Goal: Task Accomplishment & Management: Manage account settings

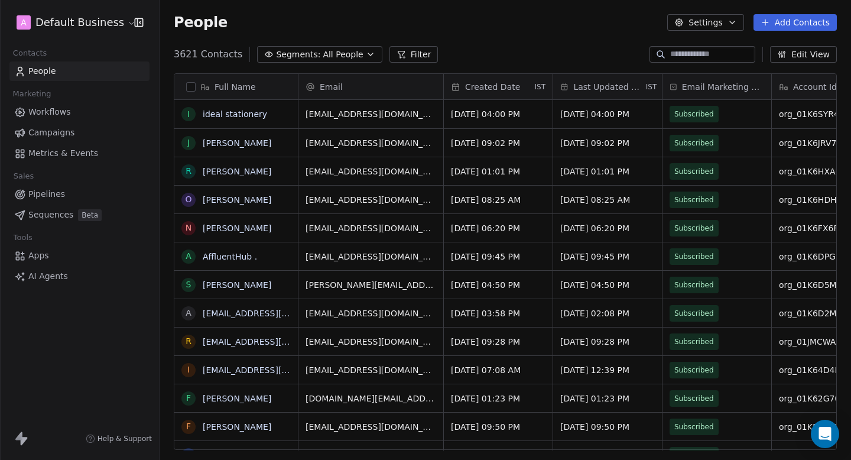
scroll to position [405, 691]
click at [51, 27] on html "A Default Business Contacts People Marketing Workflows Campaigns Metrics & Even…" at bounding box center [425, 230] width 851 height 460
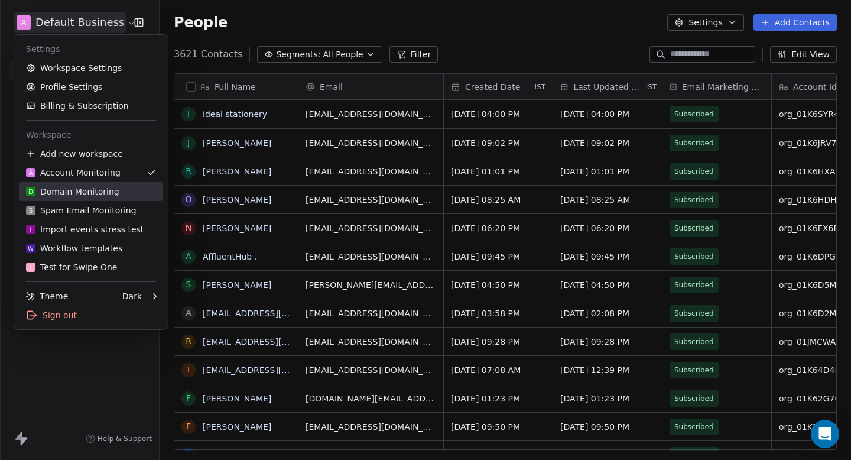
click at [70, 196] on div "D Domain Monitoring" at bounding box center [72, 191] width 93 height 12
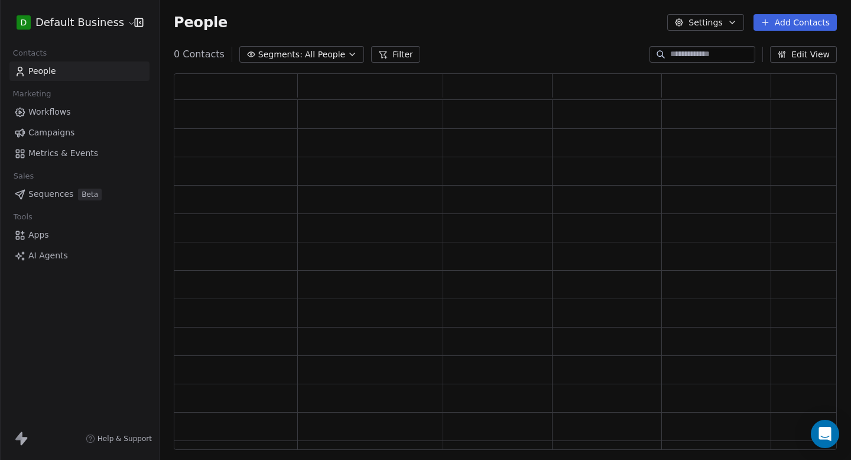
scroll to position [376, 663]
click at [326, 58] on span "All People" at bounding box center [325, 54] width 40 height 12
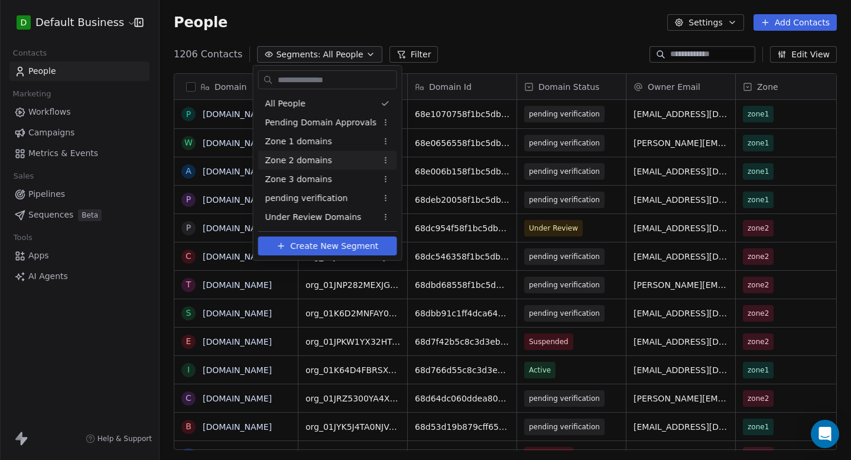
scroll to position [405, 691]
click at [326, 215] on span "Under Review Domains" at bounding box center [313, 217] width 96 height 12
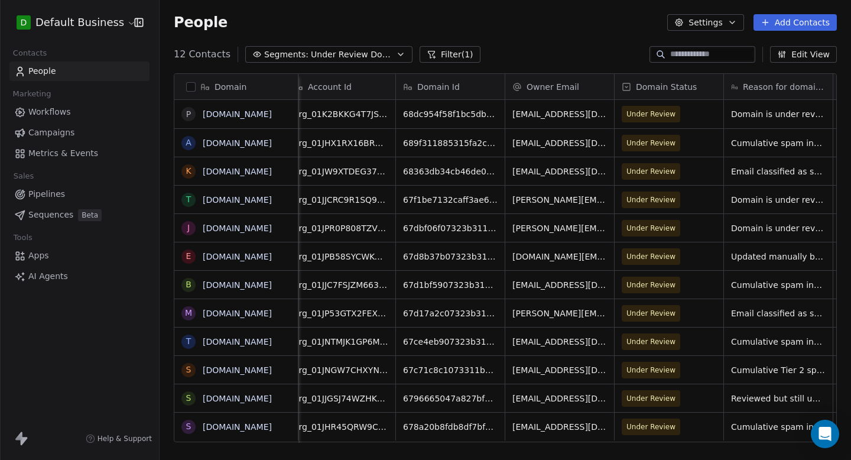
scroll to position [0, 0]
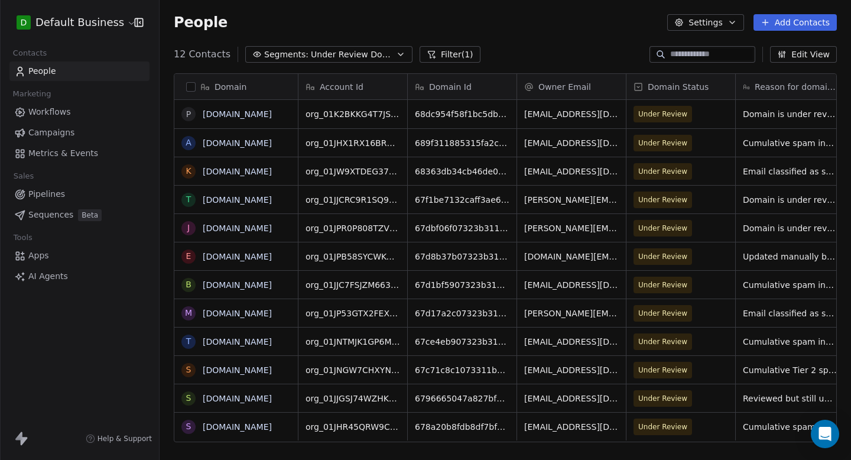
click at [359, 49] on span "Under Review Domains" at bounding box center [352, 54] width 83 height 12
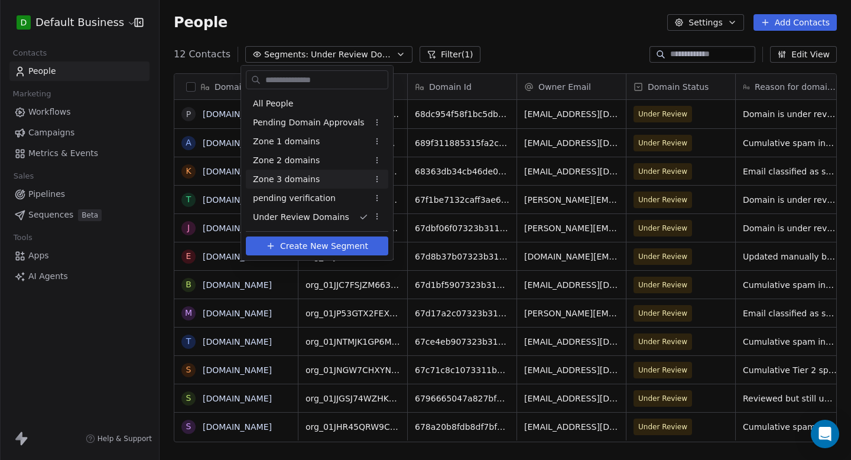
click at [445, 60] on html "D Default Business Contacts People Marketing Workflows Campaigns Metrics & Even…" at bounding box center [425, 230] width 851 height 460
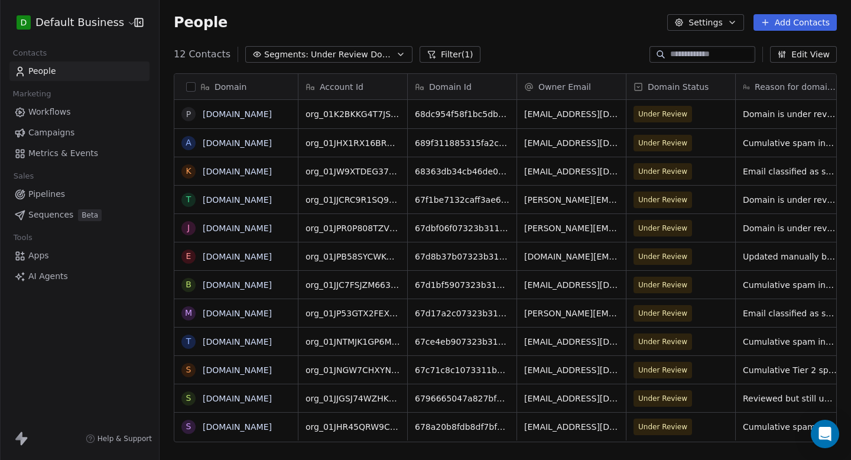
click at [376, 51] on span "Under Review Domains" at bounding box center [352, 54] width 83 height 12
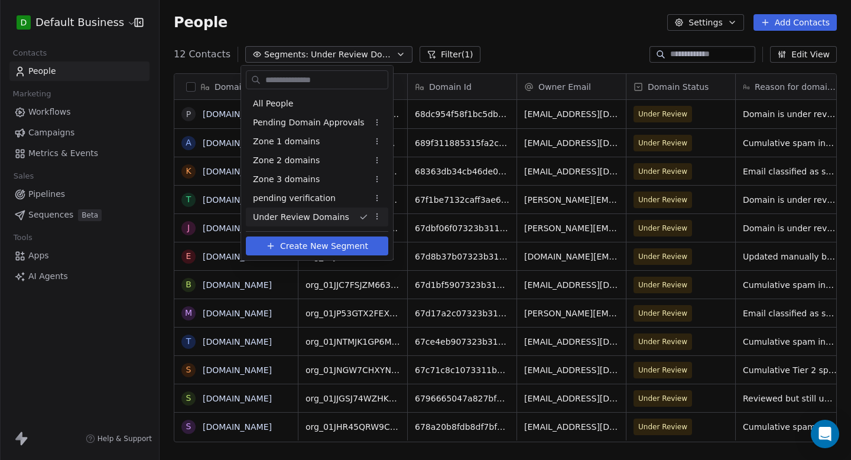
click at [314, 245] on span "Create New Segment" at bounding box center [324, 246] width 88 height 12
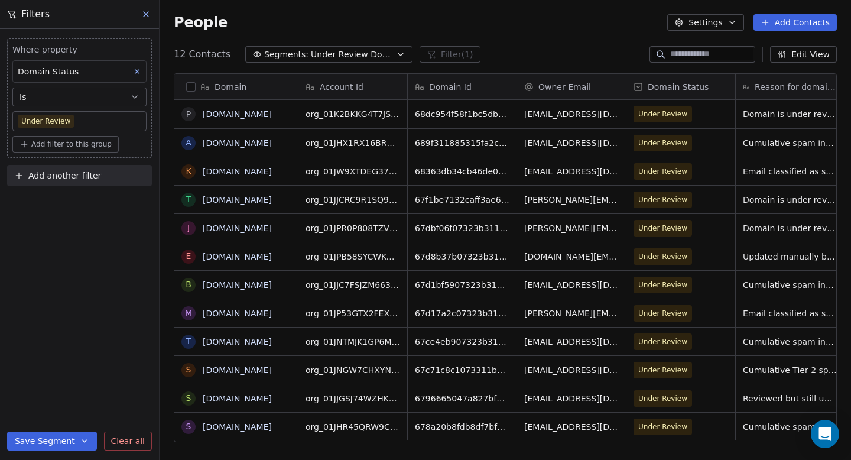
click at [145, 12] on icon at bounding box center [145, 13] width 9 height 9
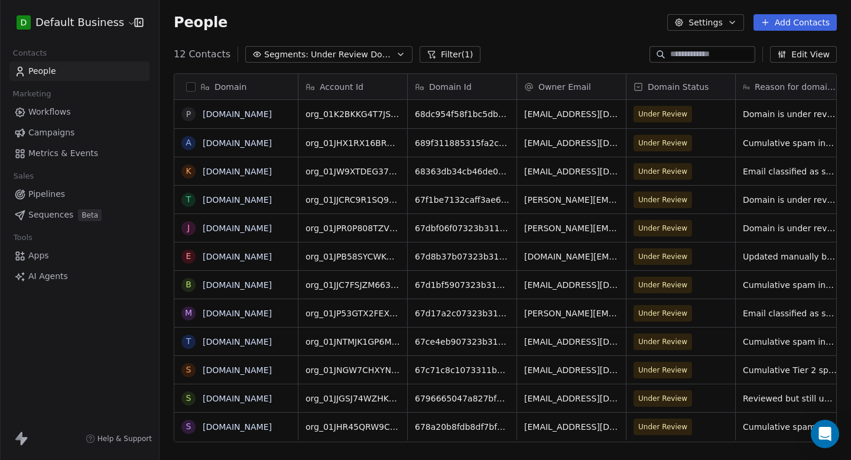
click at [427, 58] on icon at bounding box center [431, 54] width 9 height 9
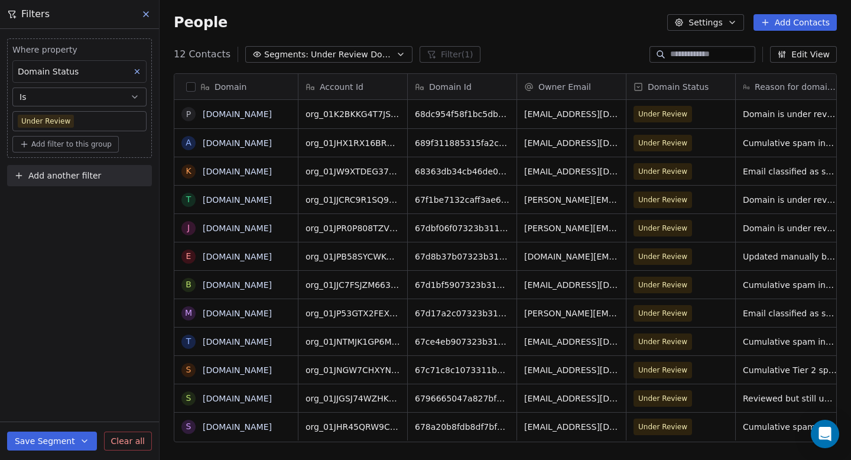
click at [378, 53] on span "Under Review Domains" at bounding box center [352, 54] width 83 height 12
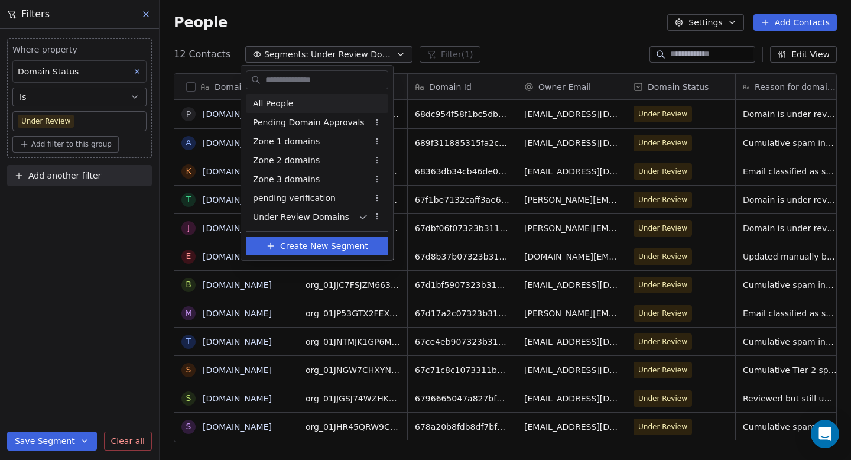
click at [320, 102] on div "All People" at bounding box center [317, 103] width 142 height 19
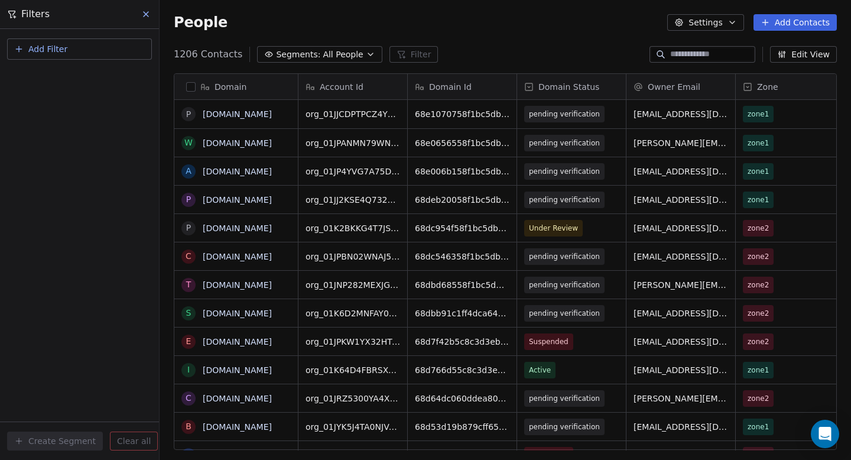
click at [149, 15] on icon at bounding box center [145, 13] width 9 height 9
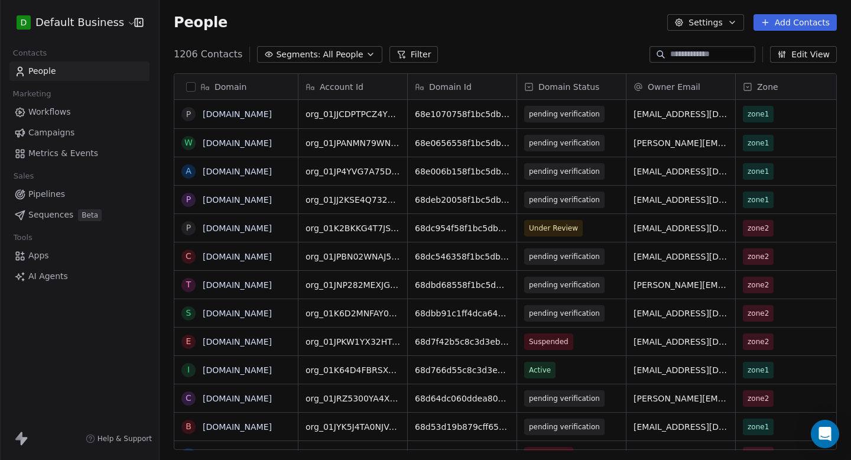
click at [402, 57] on icon at bounding box center [403, 57] width 2 height 0
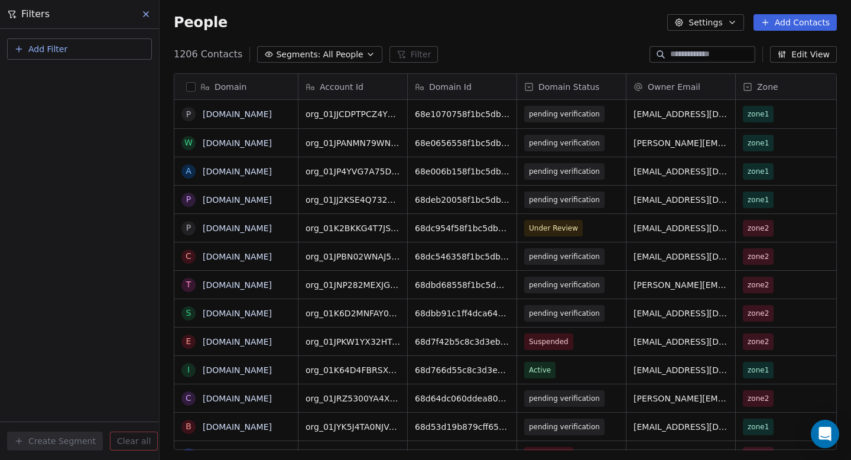
click at [88, 43] on button "Add Filter" at bounding box center [79, 48] width 145 height 21
click at [83, 79] on span "Contact properties" at bounding box center [57, 77] width 77 height 12
type input "*"
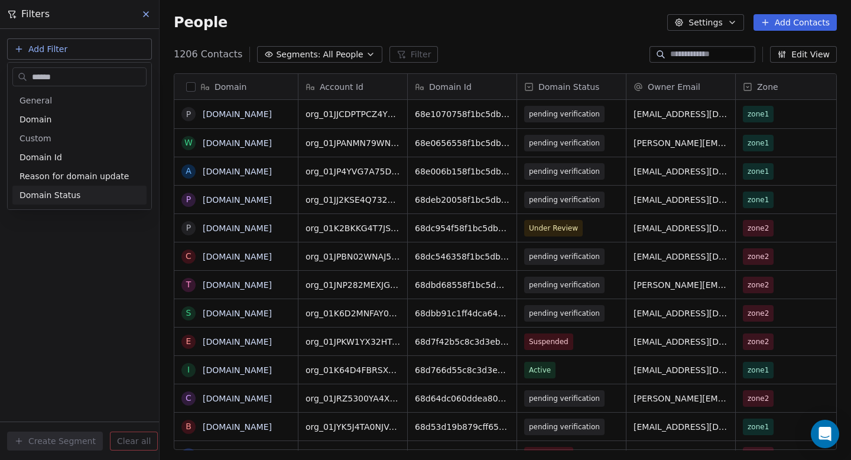
type input "******"
click at [89, 200] on div "Domain Status" at bounding box center [79, 195] width 120 height 12
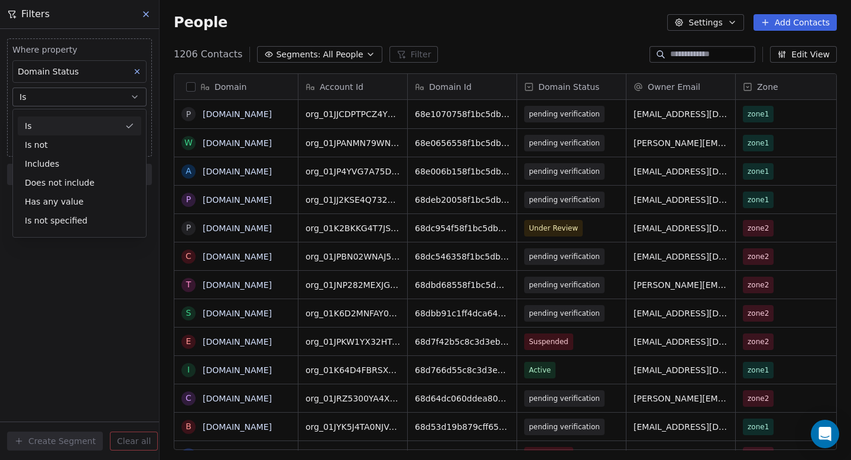
click at [80, 93] on button "Is" at bounding box center [79, 96] width 134 height 19
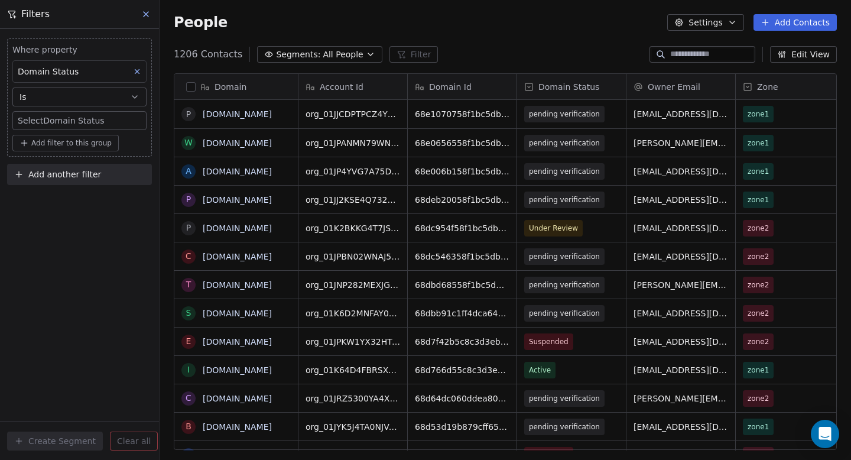
click at [60, 129] on body "D Default Business Contacts People Marketing Workflows Campaigns Metrics & Even…" at bounding box center [425, 230] width 851 height 460
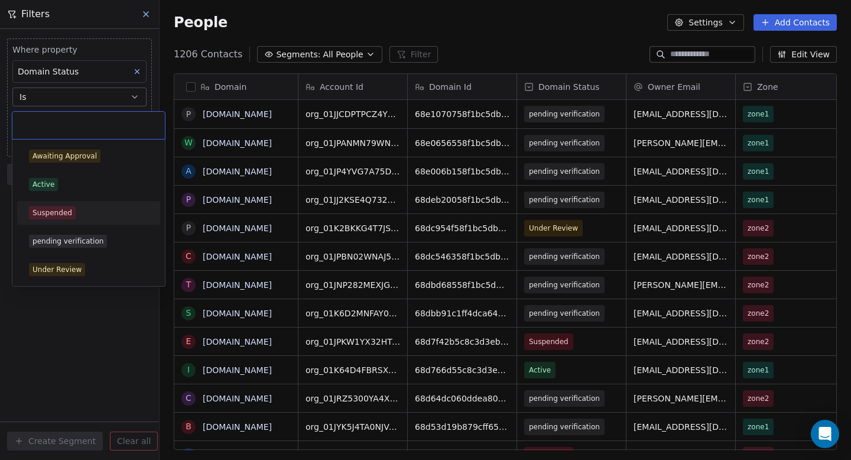
click at [60, 206] on span "Suspended" at bounding box center [52, 212] width 47 height 13
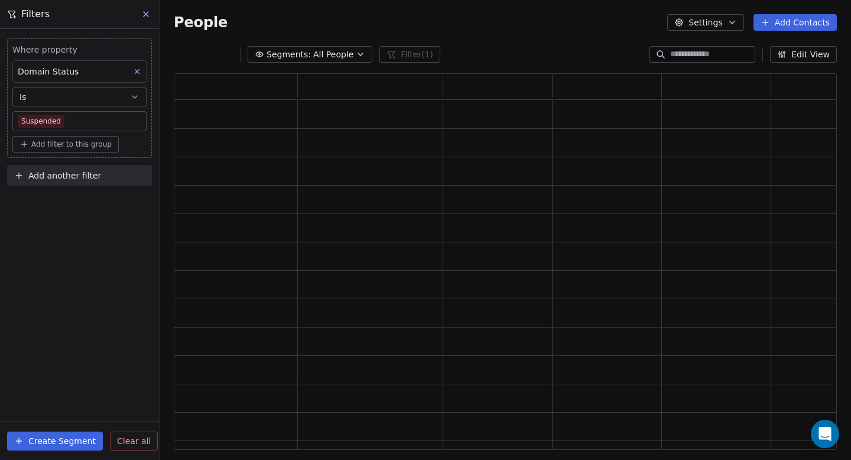
scroll to position [376, 663]
click at [99, 308] on div "Where property Domain Status Is Suspended Add filter to this group Add another …" at bounding box center [79, 244] width 159 height 431
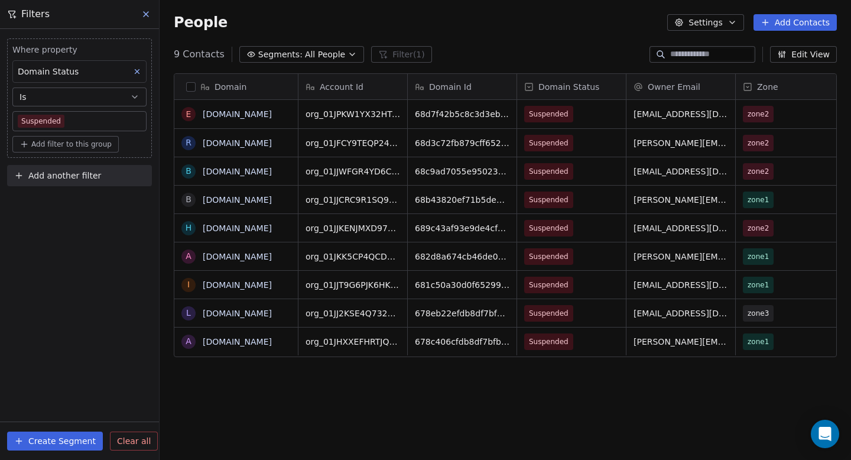
scroll to position [405, 691]
click at [61, 438] on button "Create Segment" at bounding box center [55, 440] width 96 height 19
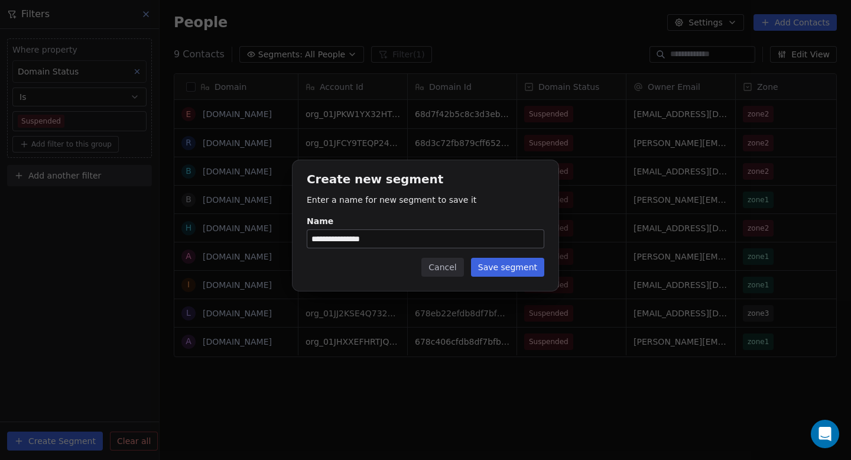
type input "**********"
click at [506, 265] on button "Save segment" at bounding box center [507, 267] width 73 height 19
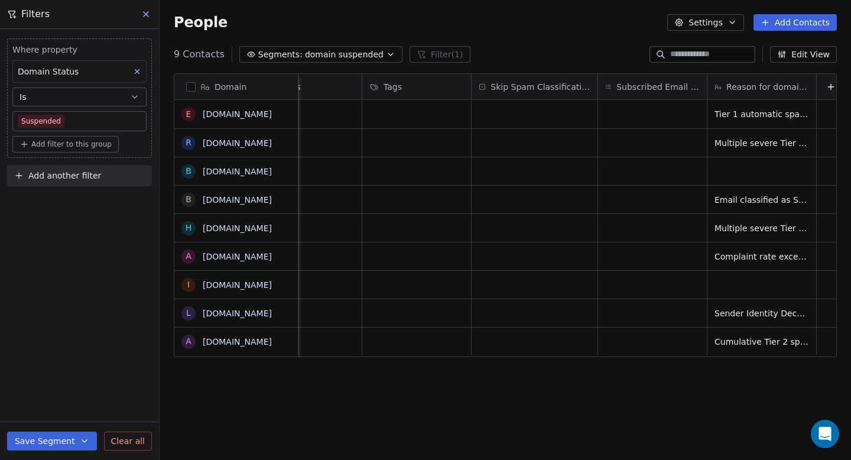
scroll to position [0, 1147]
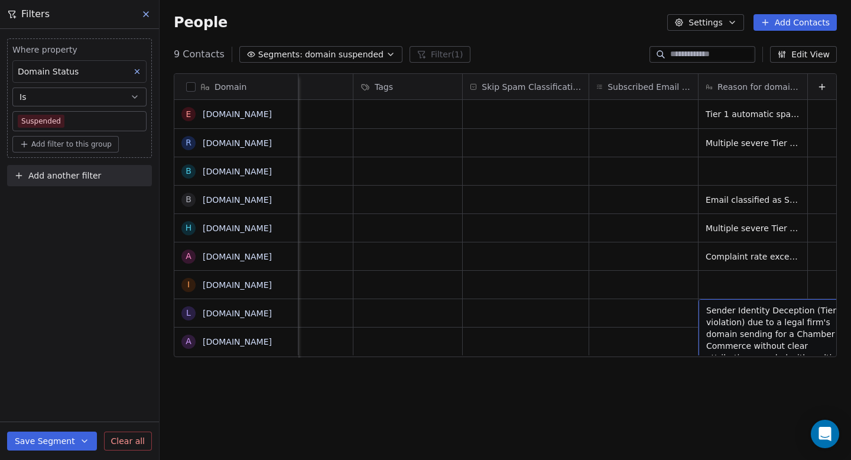
drag, startPoint x: 706, startPoint y: 312, endPoint x: 771, endPoint y: 312, distance: 65.0
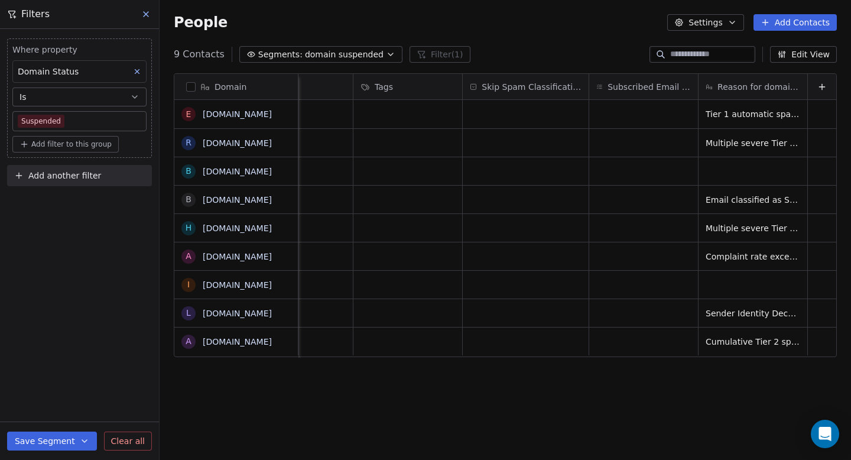
click at [744, 381] on div "Domain e [DOMAIN_NAME] r [DOMAIN_NAME] b [DOMAIN_NAME] b [DOMAIN_NAME] h [DOMAI…" at bounding box center [505, 266] width 691 height 405
click at [692, 395] on div "Domain e [DOMAIN_NAME] r [DOMAIN_NAME] b [DOMAIN_NAME] b [DOMAIN_NAME] h [DOMAI…" at bounding box center [505, 266] width 691 height 405
click at [733, 377] on div "Domain e [DOMAIN_NAME] r [DOMAIN_NAME] b [DOMAIN_NAME] b [DOMAIN_NAME] h [DOMAI…" at bounding box center [505, 266] width 691 height 405
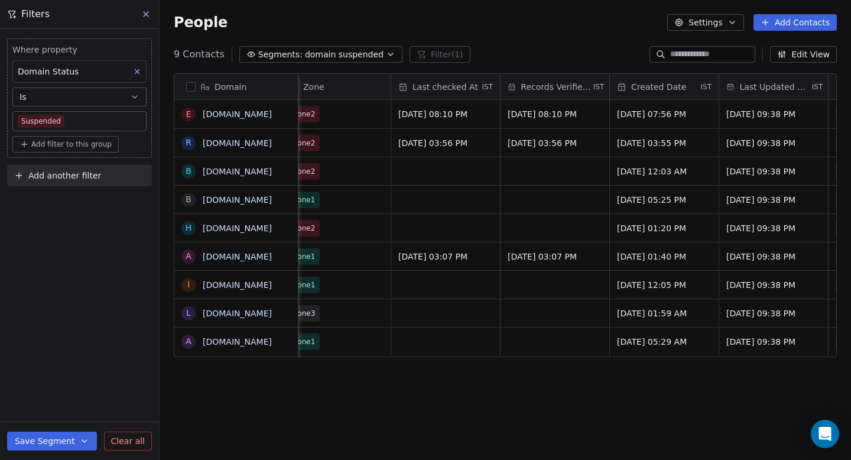
scroll to position [0, 0]
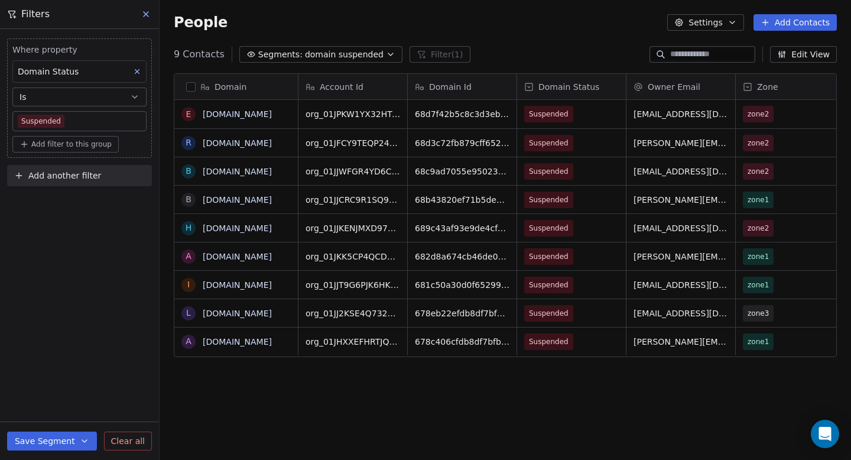
click at [711, 57] on input at bounding box center [711, 54] width 83 height 12
click at [379, 15] on div "People Settings Add Contacts" at bounding box center [505, 22] width 663 height 17
click at [51, 431] on button "Save Segment" at bounding box center [52, 440] width 90 height 19
click at [73, 389] on span "Create new segment" at bounding box center [77, 387] width 86 height 12
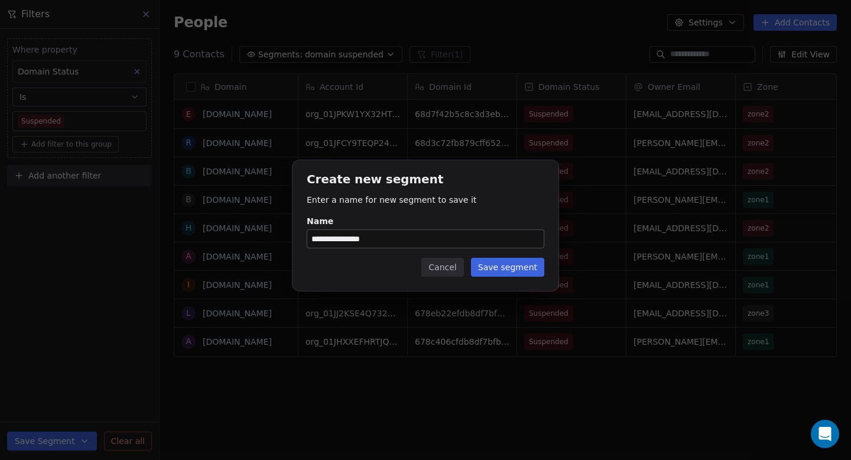
click at [455, 263] on button "Cancel" at bounding box center [442, 267] width 42 height 19
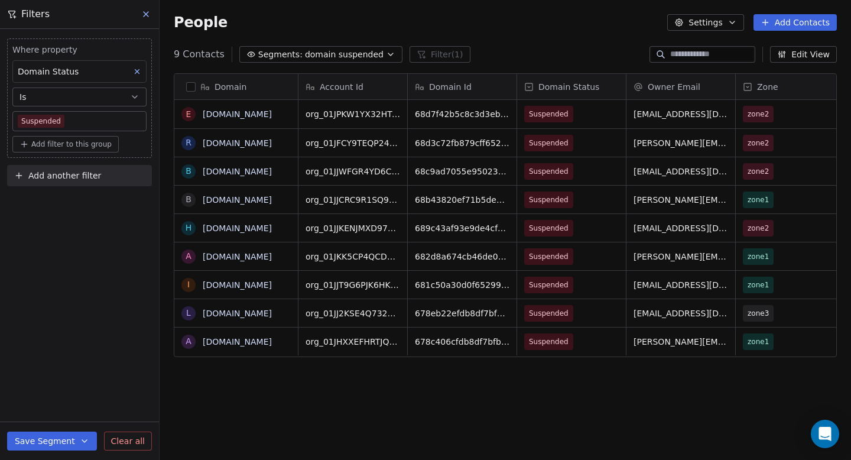
click at [144, 12] on icon at bounding box center [146, 14] width 5 height 5
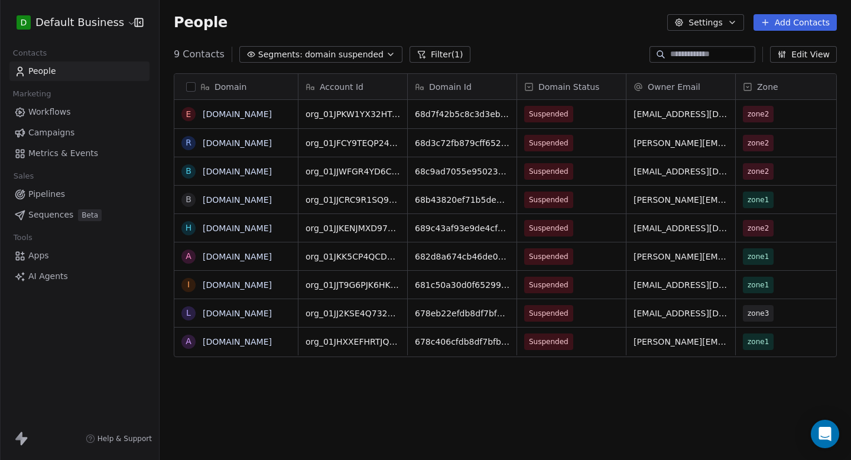
click at [343, 51] on span "domain suspended" at bounding box center [344, 54] width 79 height 12
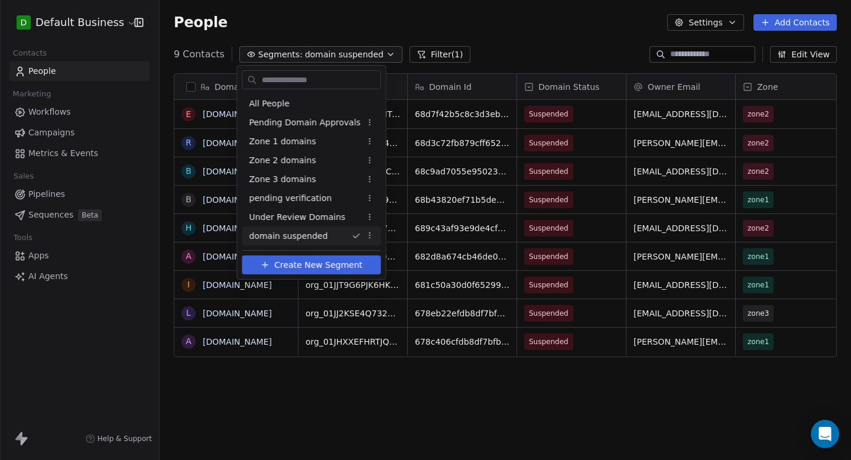
click at [414, 30] on html "D Default Business Contacts People Marketing Workflows Campaigns Metrics & Even…" at bounding box center [425, 230] width 851 height 460
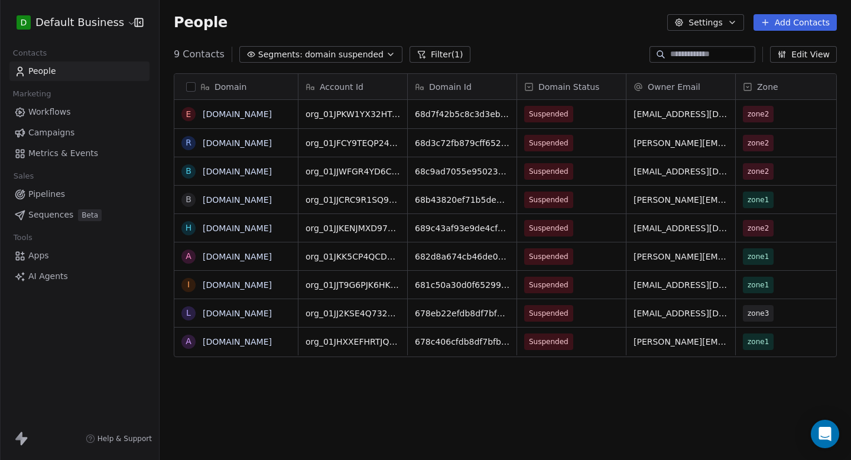
click at [307, 44] on div "People Settings Add Contacts" at bounding box center [505, 22] width 691 height 45
click at [305, 54] on span "domain suspended" at bounding box center [344, 54] width 79 height 12
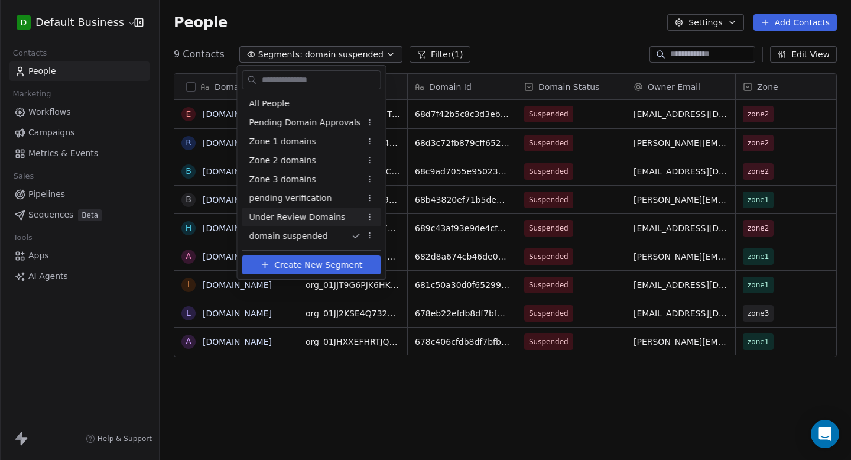
click at [301, 226] on div "Under Review Domains" at bounding box center [311, 216] width 139 height 19
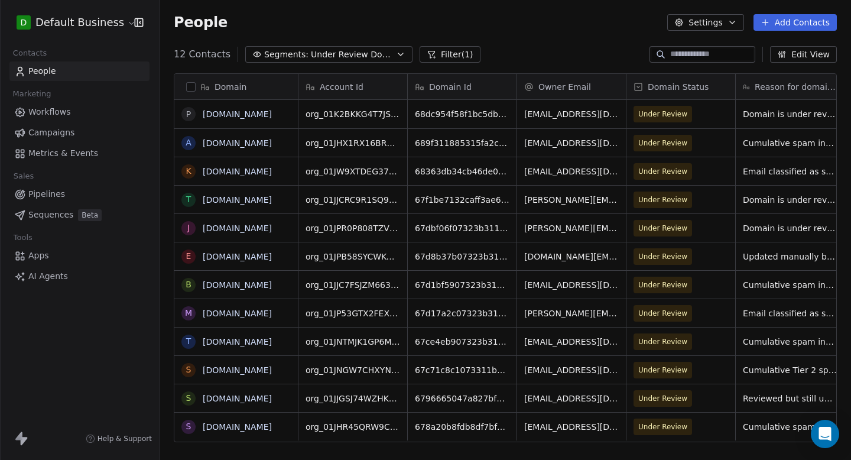
click at [373, 40] on div "People Settings Add Contacts" at bounding box center [505, 22] width 691 height 45
click at [354, 58] on span "Under Review Domains" at bounding box center [352, 54] width 83 height 12
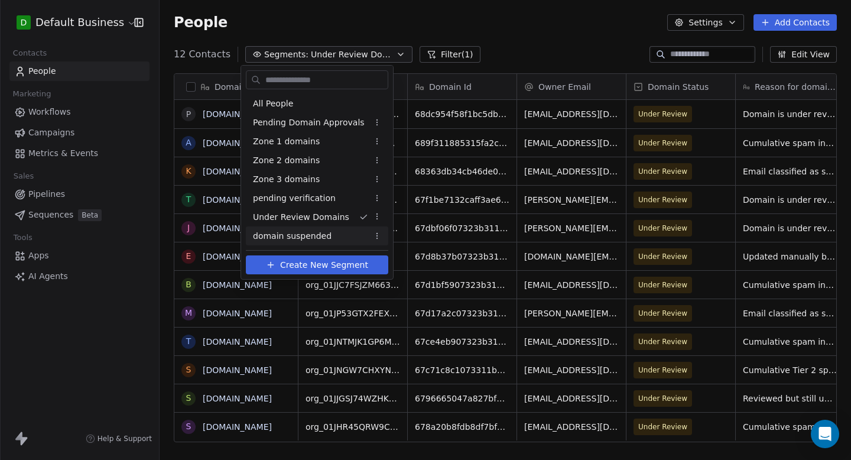
click at [318, 235] on span "domain suspended" at bounding box center [292, 236] width 79 height 12
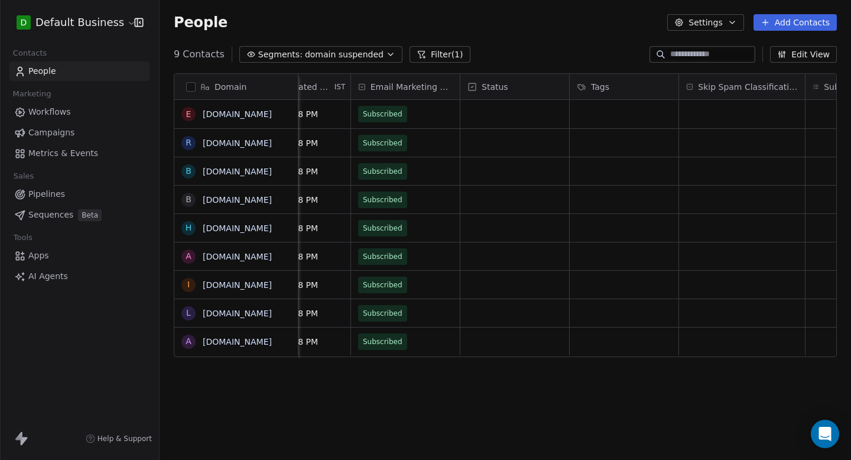
scroll to position [0, 1147]
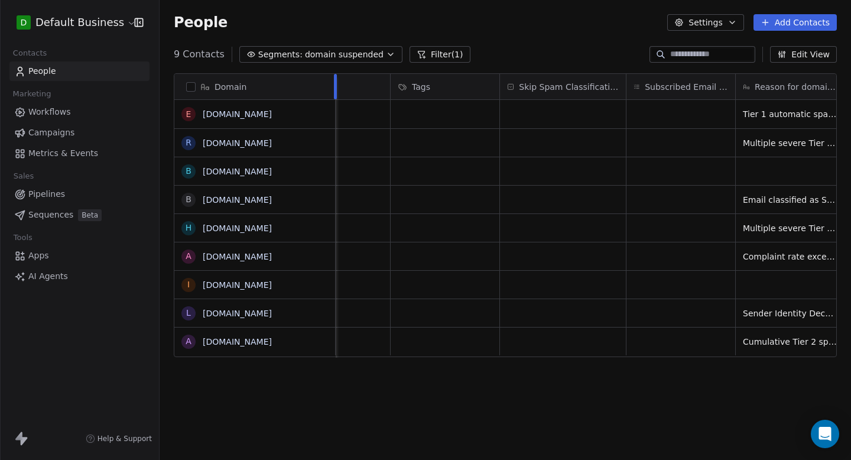
drag, startPoint x: 298, startPoint y: 92, endPoint x: 335, endPoint y: 96, distance: 37.4
click at [335, 96] on div at bounding box center [335, 86] width 3 height 25
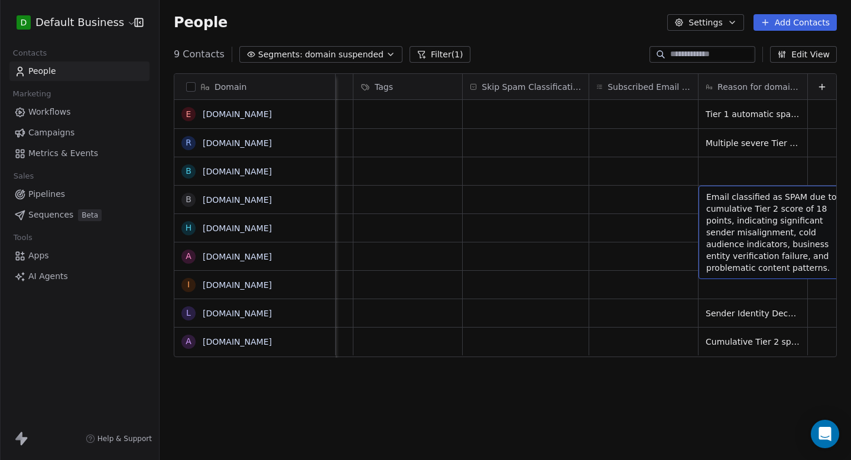
click at [718, 407] on div "Domain e [DOMAIN_NAME] r [DOMAIN_NAME] b [DOMAIN_NAME] b [DOMAIN_NAME] h [DOMAI…" at bounding box center [505, 266] width 691 height 405
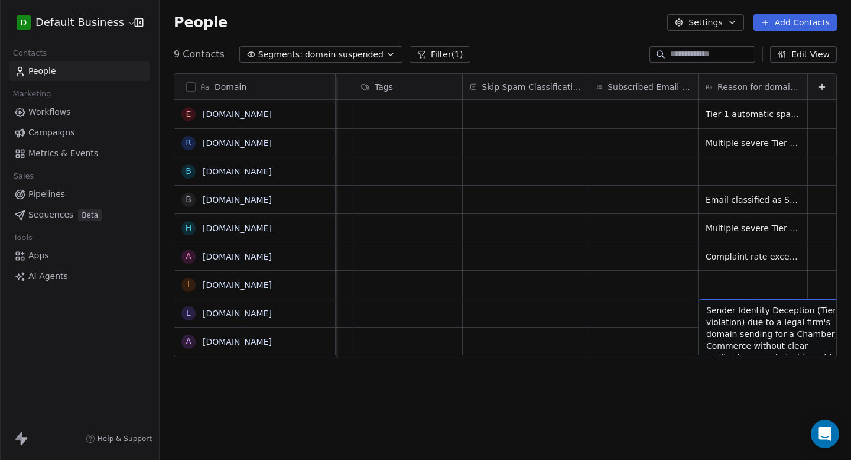
click at [702, 397] on div "Domain e [DOMAIN_NAME] r [DOMAIN_NAME] b [DOMAIN_NAME] b [DOMAIN_NAME] h [DOMAI…" at bounding box center [505, 266] width 691 height 405
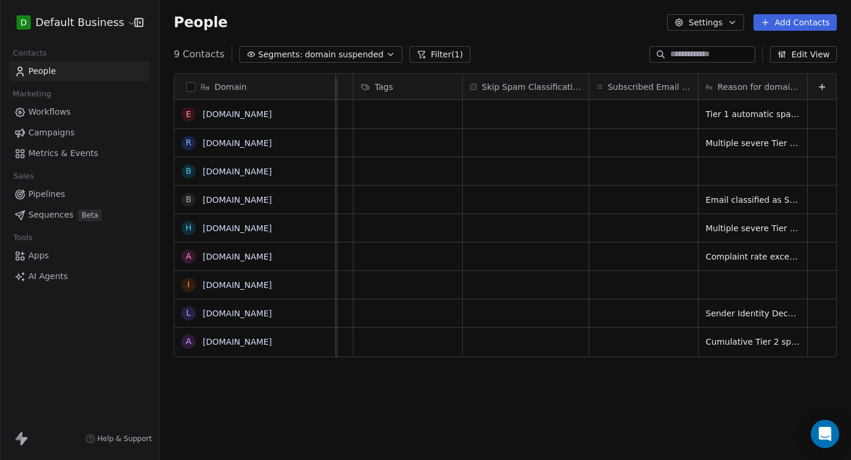
click at [767, 406] on div "Domain e [DOMAIN_NAME] r [DOMAIN_NAME] b [DOMAIN_NAME] b [DOMAIN_NAME] h [DOMAI…" at bounding box center [505, 266] width 691 height 405
click at [631, 395] on div "Domain e [DOMAIN_NAME] r [DOMAIN_NAME] b [DOMAIN_NAME] b [DOMAIN_NAME] h [DOMAI…" at bounding box center [505, 266] width 691 height 405
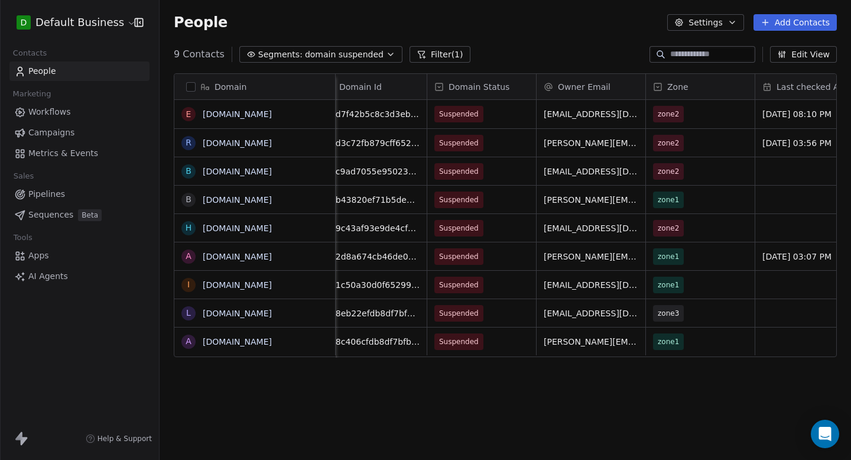
scroll to position [0, 0]
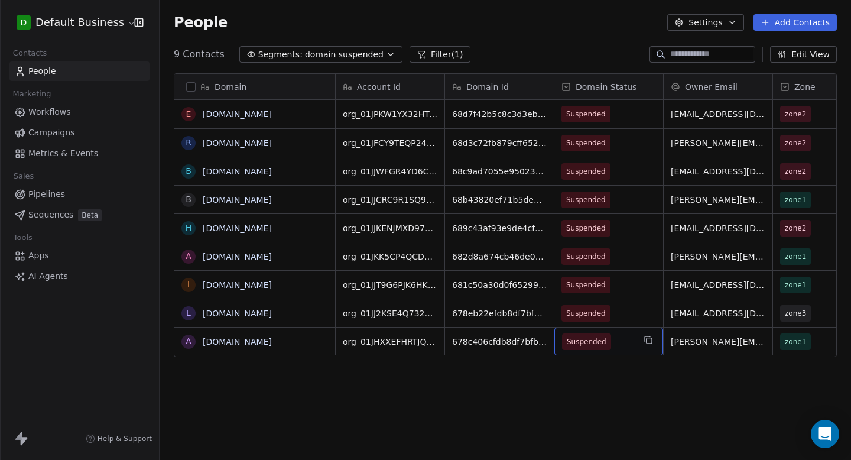
click at [602, 347] on span "Suspended" at bounding box center [586, 341] width 49 height 17
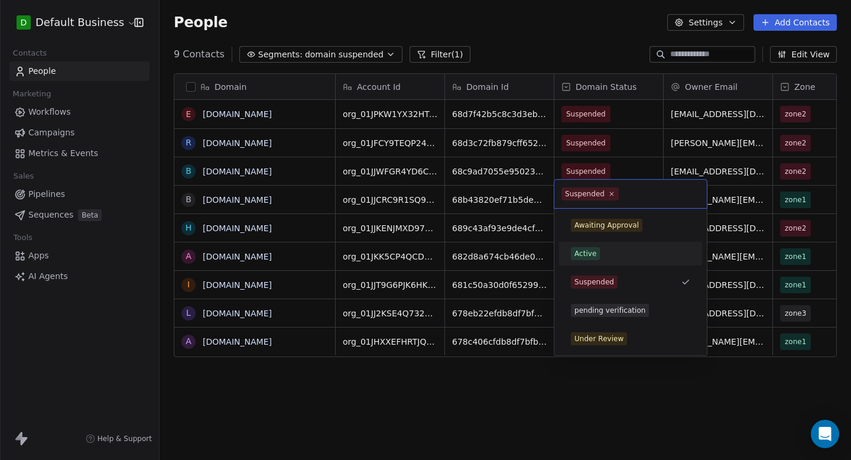
click at [597, 245] on div "Active" at bounding box center [631, 253] width 134 height 19
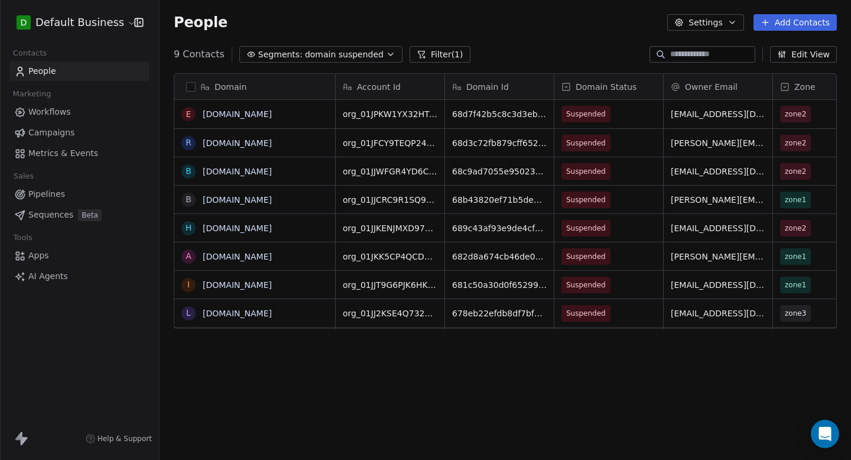
click at [364, 51] on span "domain suspended" at bounding box center [344, 54] width 79 height 12
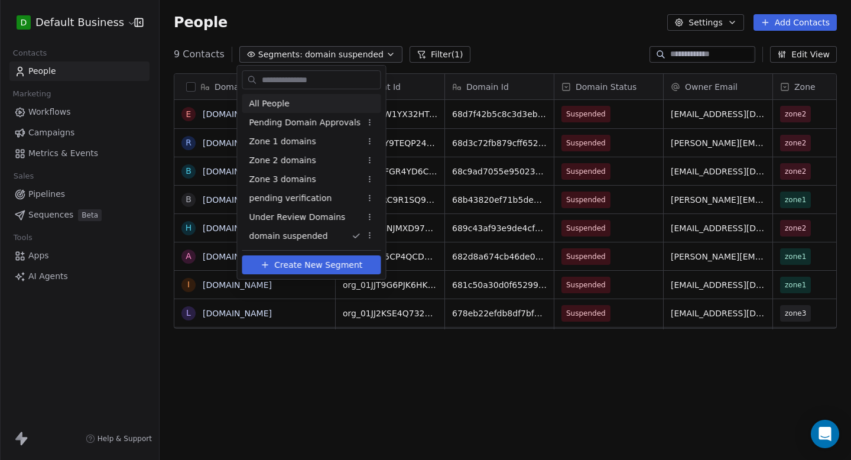
click at [327, 106] on div "All People" at bounding box center [311, 103] width 139 height 19
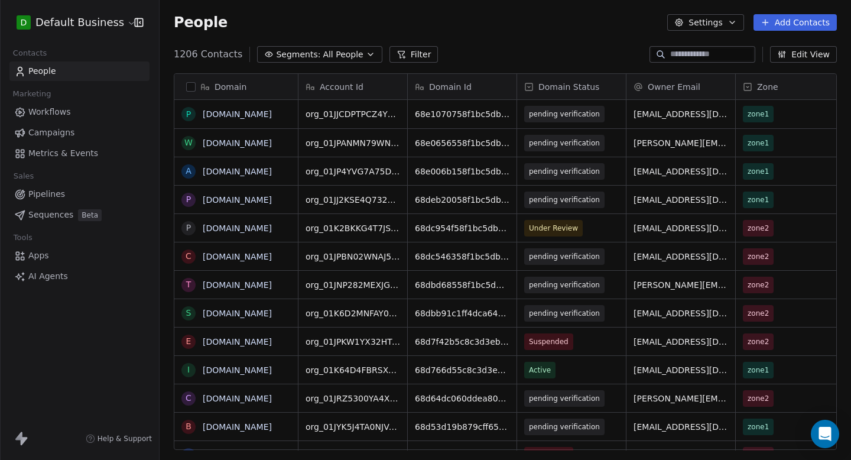
click at [709, 56] on input at bounding box center [711, 54] width 83 height 12
click at [686, 56] on input at bounding box center [711, 54] width 83 height 12
paste input "**********"
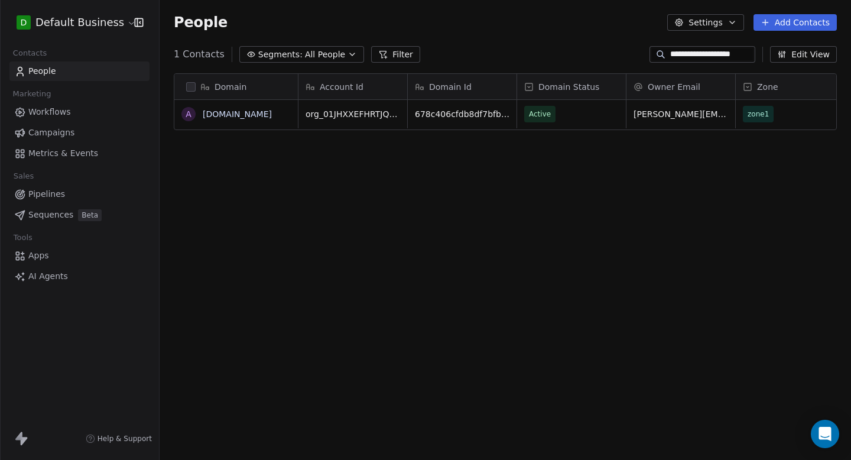
scroll to position [405, 691]
type input "**********"
click at [543, 112] on span "Active" at bounding box center [540, 114] width 22 height 12
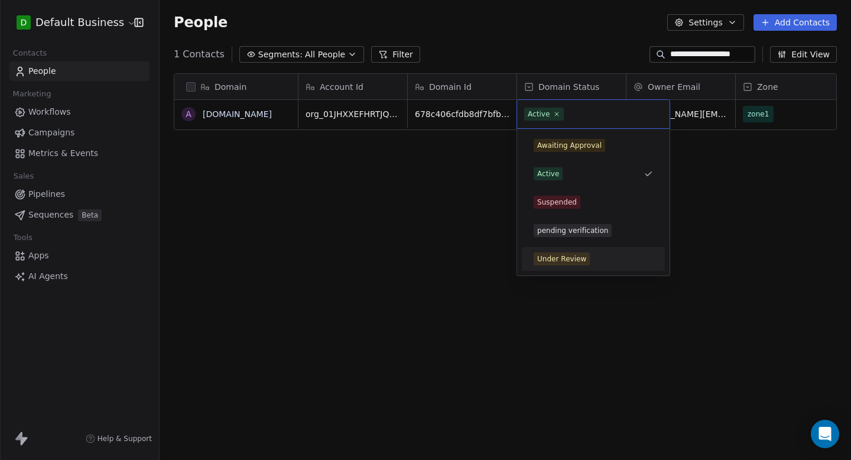
click at [565, 265] on span "Under Review" at bounding box center [561, 258] width 56 height 13
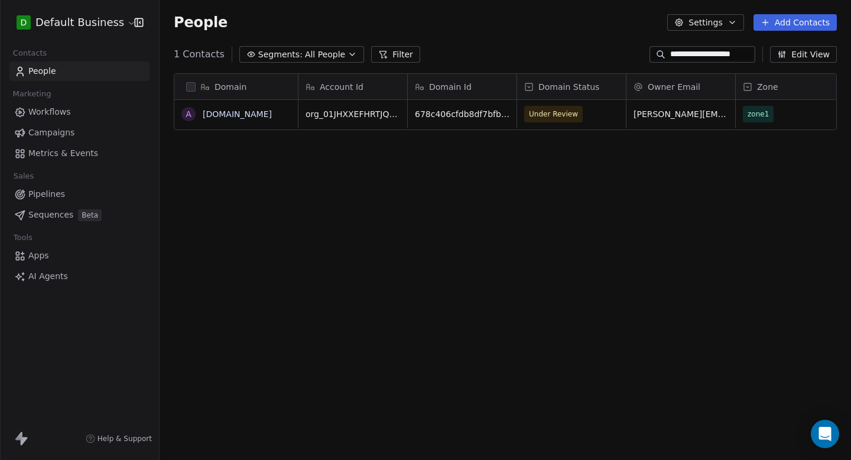
click at [464, 232] on div "Domain a [DOMAIN_NAME] Account Id Domain Id Domain Status Owner Email Zone Last…" at bounding box center [505, 266] width 691 height 405
click at [715, 56] on input "**********" at bounding box center [711, 54] width 83 height 12
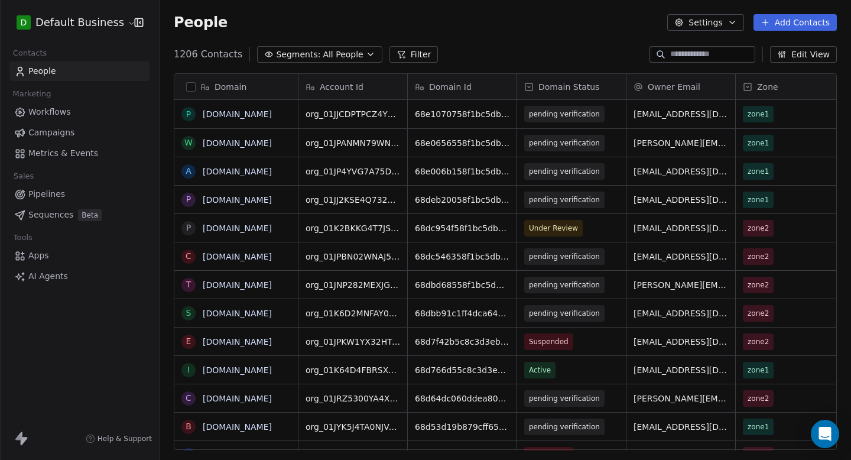
click at [559, 89] on span "Domain Status" at bounding box center [568, 87] width 61 height 12
click at [585, 48] on html "D Default Business Contacts People Marketing Workflows Campaigns Metrics & Even…" at bounding box center [425, 230] width 851 height 460
click at [670, 54] on input at bounding box center [711, 54] width 83 height 12
paste input "**********"
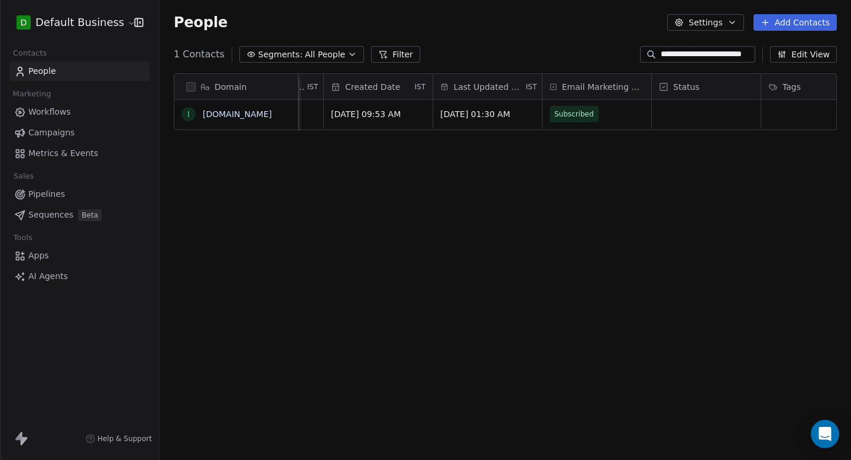
scroll to position [0, 0]
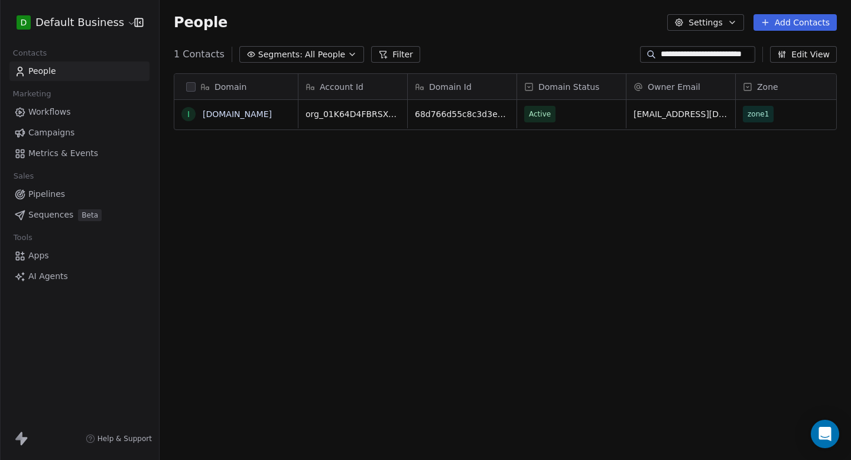
type input "**********"
click at [685, 53] on input "**********" at bounding box center [706, 54] width 92 height 12
click at [685, 53] on input at bounding box center [706, 54] width 92 height 12
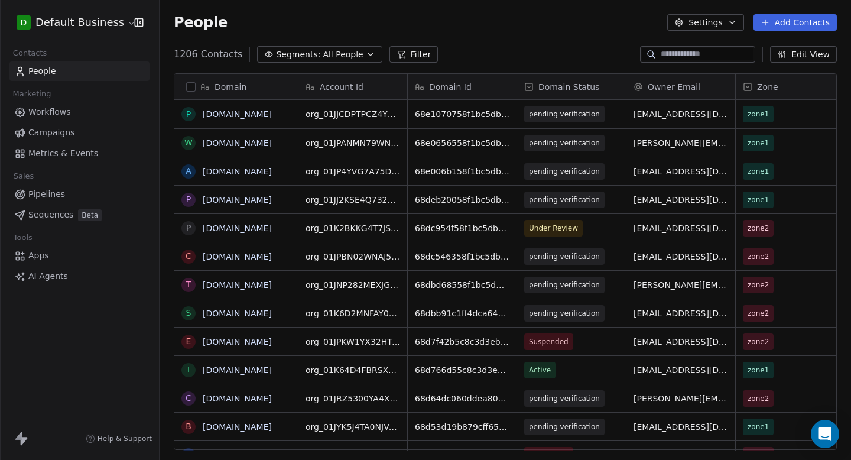
click at [338, 48] on span "All People" at bounding box center [343, 54] width 40 height 12
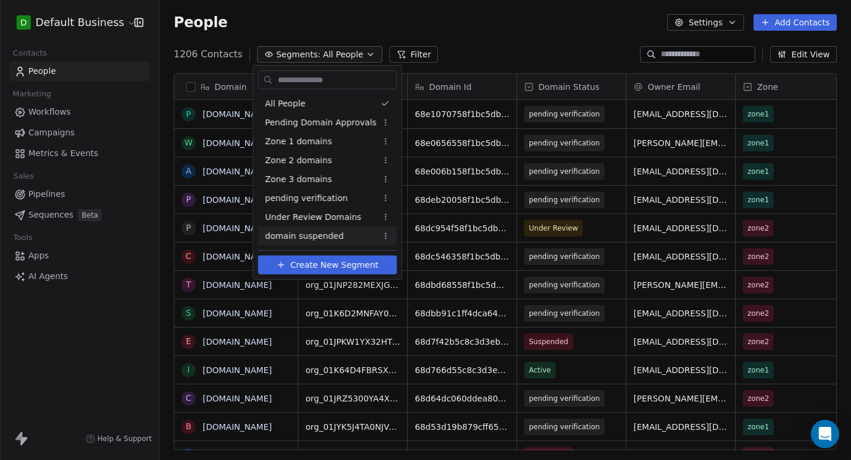
click at [314, 230] on span "domain suspended" at bounding box center [304, 236] width 79 height 12
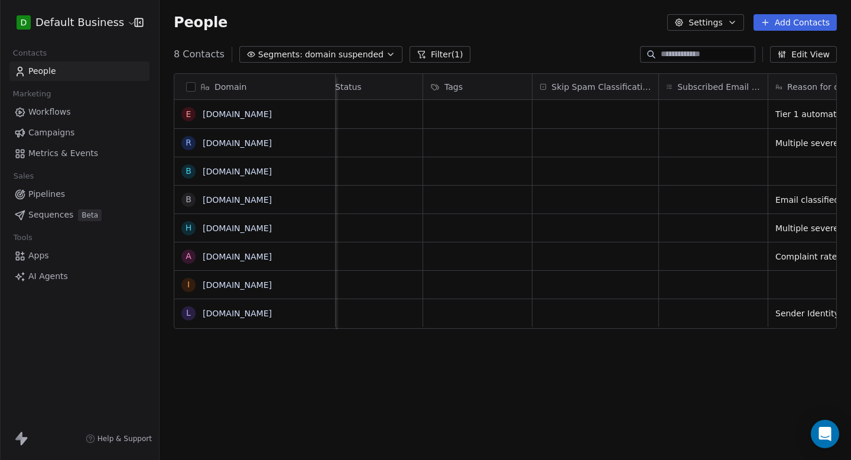
scroll to position [0, 1184]
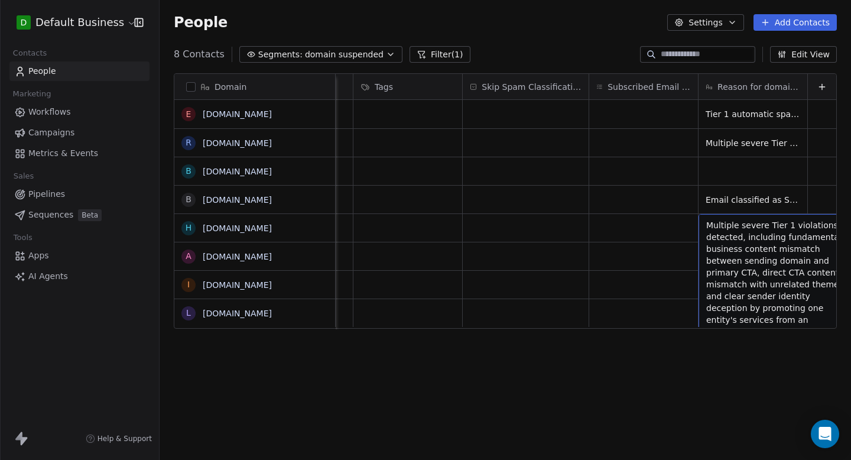
click at [684, 376] on div "Domain e [DOMAIN_NAME] r [DOMAIN_NAME] b [DOMAIN_NAME] b [DOMAIN_NAME] h [DOMAI…" at bounding box center [505, 266] width 691 height 405
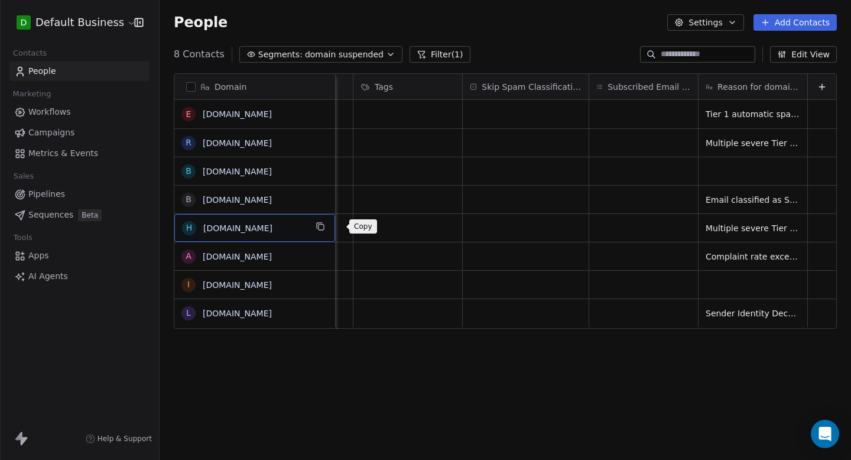
click at [327, 223] on button "grid" at bounding box center [320, 226] width 14 height 14
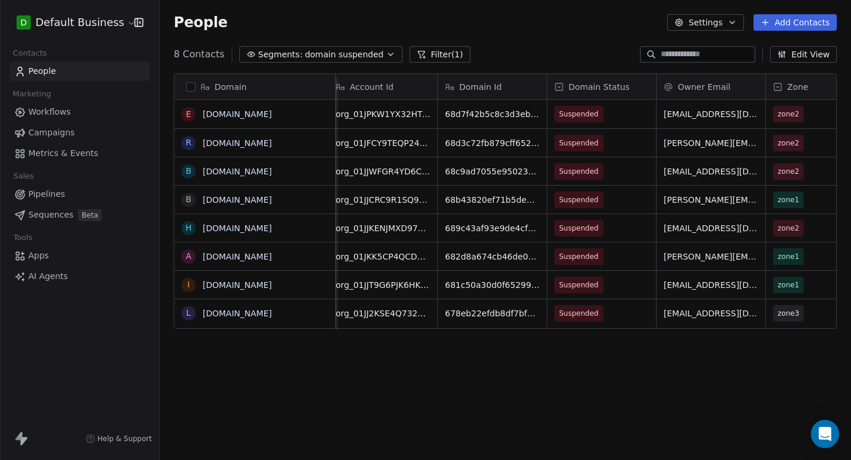
scroll to position [0, 0]
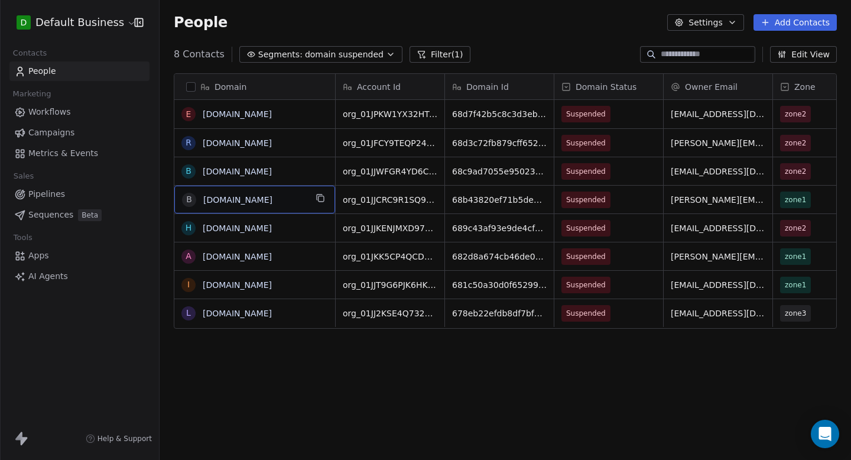
click at [319, 197] on icon "grid" at bounding box center [319, 197] width 9 height 9
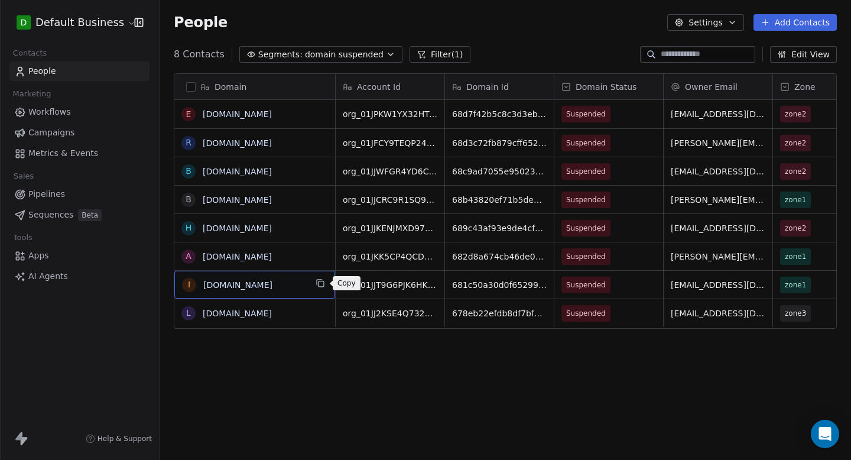
click at [317, 282] on icon "grid" at bounding box center [319, 281] width 5 height 5
click at [321, 314] on icon "grid" at bounding box center [319, 311] width 9 height 9
click at [323, 315] on icon "grid" at bounding box center [320, 312] width 5 height 5
click at [321, 313] on icon "grid" at bounding box center [319, 311] width 9 height 9
click at [346, 360] on div "Domain e [DOMAIN_NAME] r [DOMAIN_NAME] b [DOMAIN_NAME] b [DOMAIN_NAME] h [DOMAI…" at bounding box center [505, 266] width 691 height 405
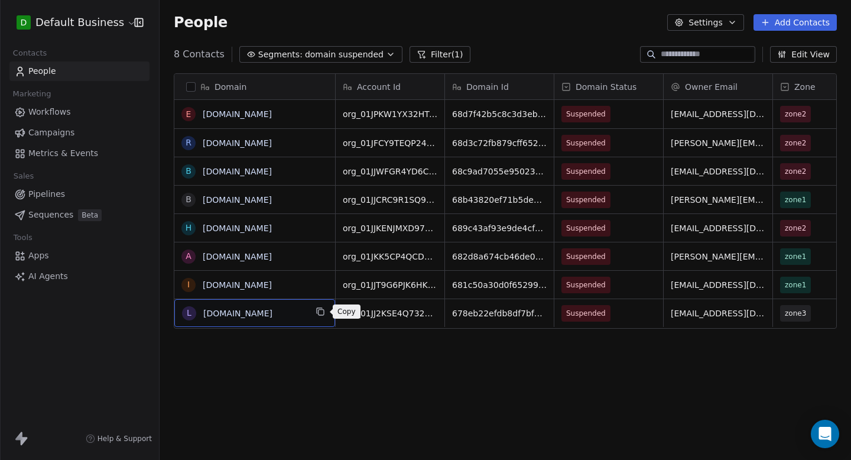
click at [320, 315] on icon "grid" at bounding box center [319, 311] width 9 height 9
click at [318, 311] on icon "grid" at bounding box center [320, 312] width 5 height 5
click at [318, 438] on div "Domain e [DOMAIN_NAME] r [DOMAIN_NAME] b [DOMAIN_NAME] b [DOMAIN_NAME] h [DOMAI…" at bounding box center [505, 266] width 691 height 405
